Goal: Task Accomplishment & Management: Manage account settings

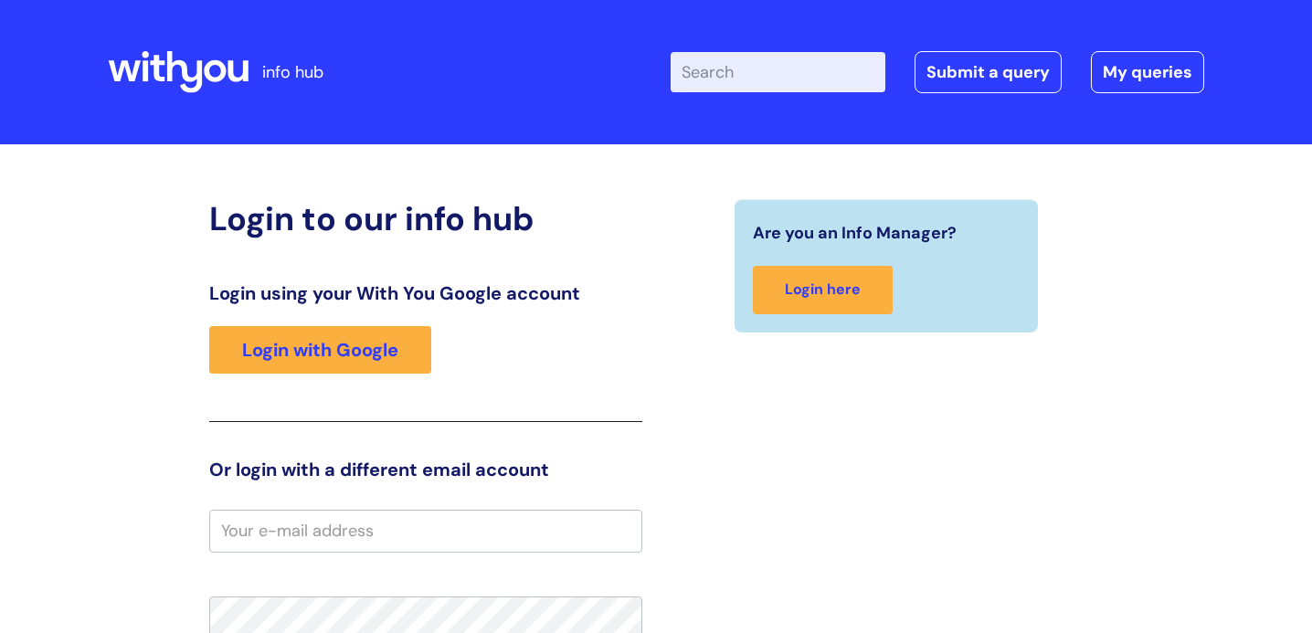
click at [335, 524] on input "email" at bounding box center [425, 531] width 433 height 42
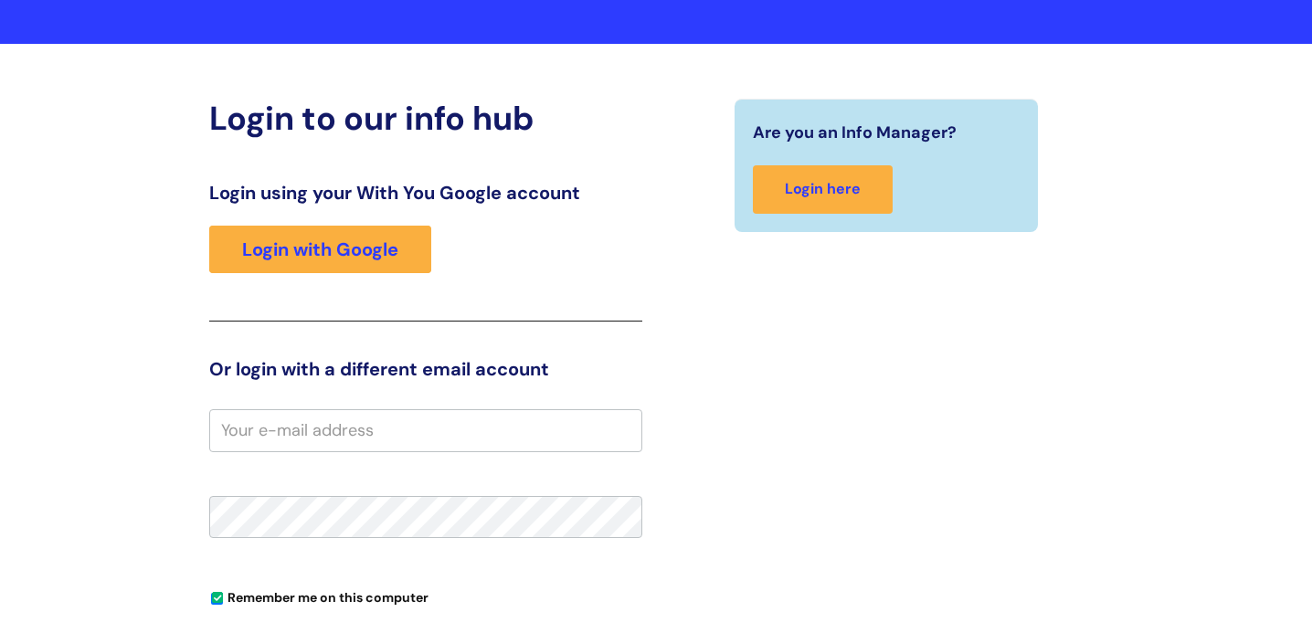
scroll to position [124, 0]
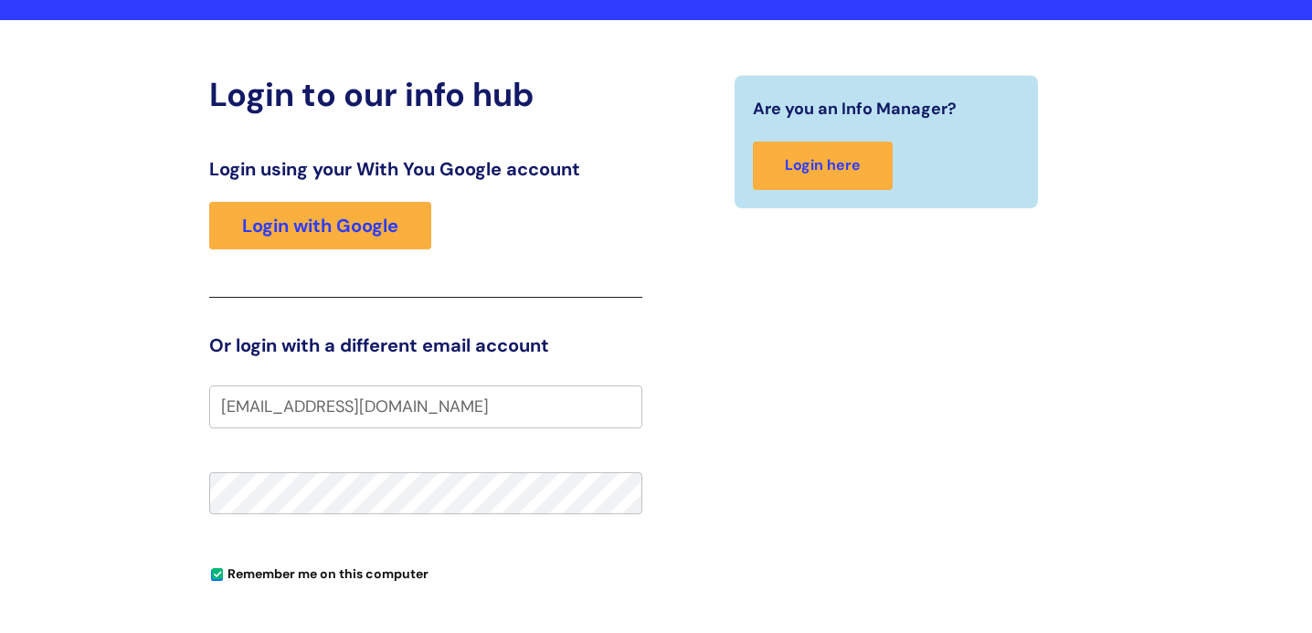
type input "[EMAIL_ADDRESS][DOMAIN_NAME]"
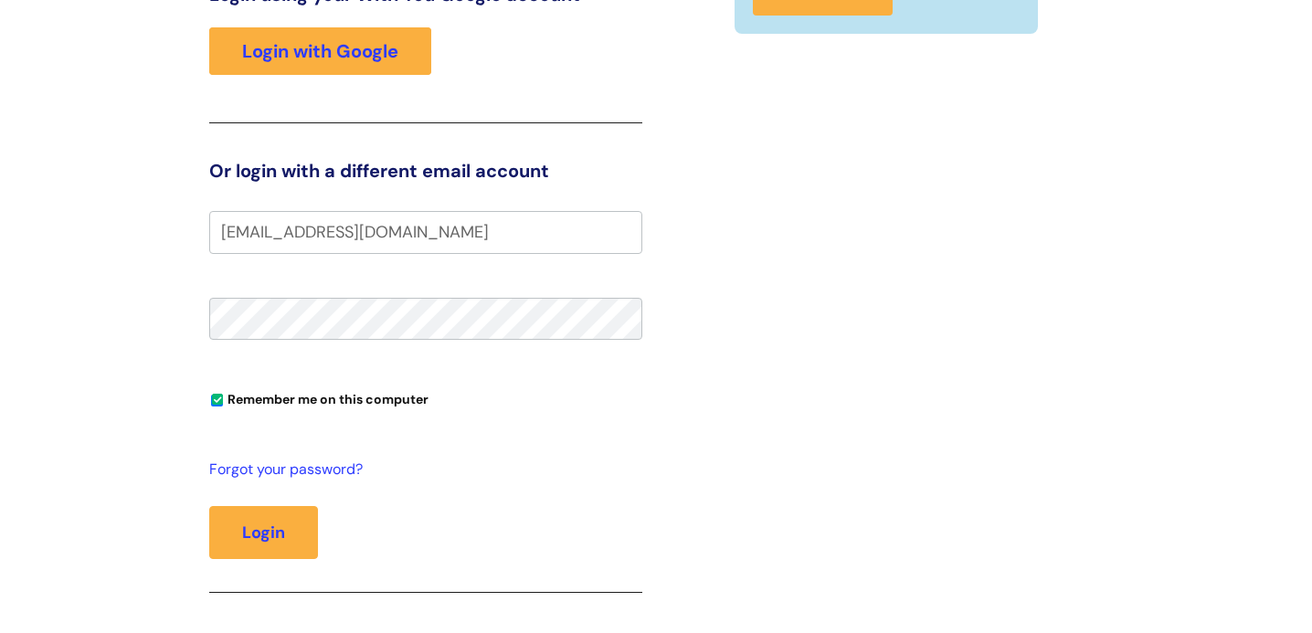
scroll to position [301, 0]
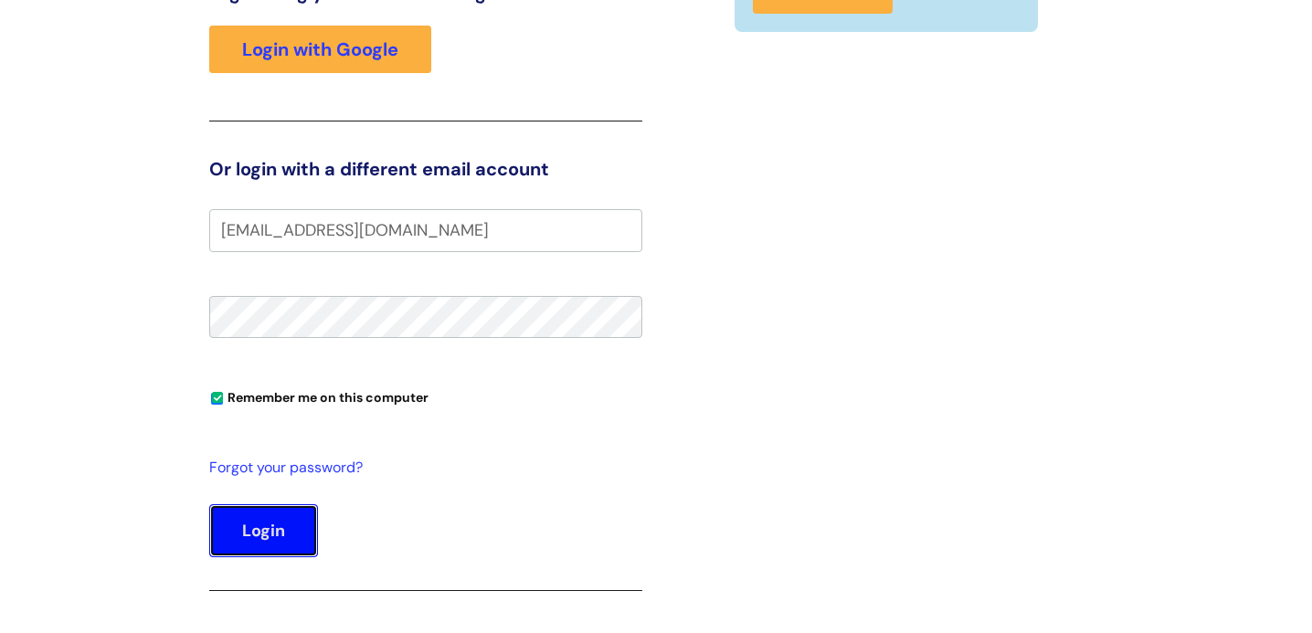
click at [301, 523] on button "Login" at bounding box center [263, 530] width 109 height 53
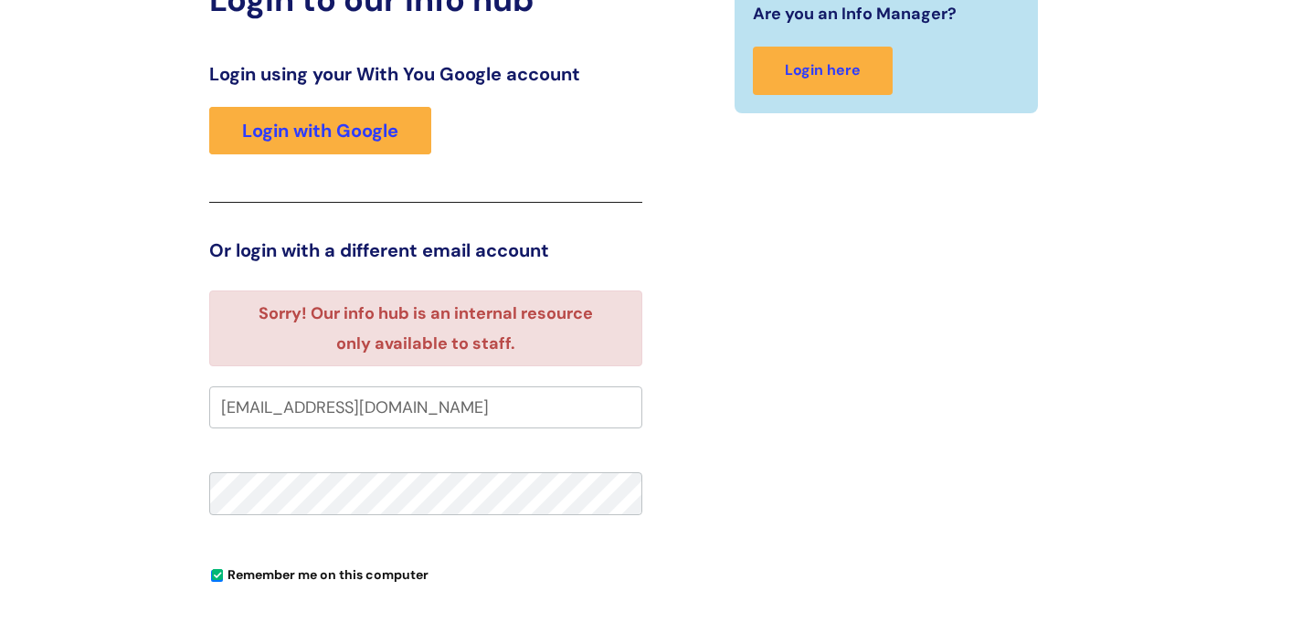
scroll to position [220, 0]
